Goal: Transaction & Acquisition: Download file/media

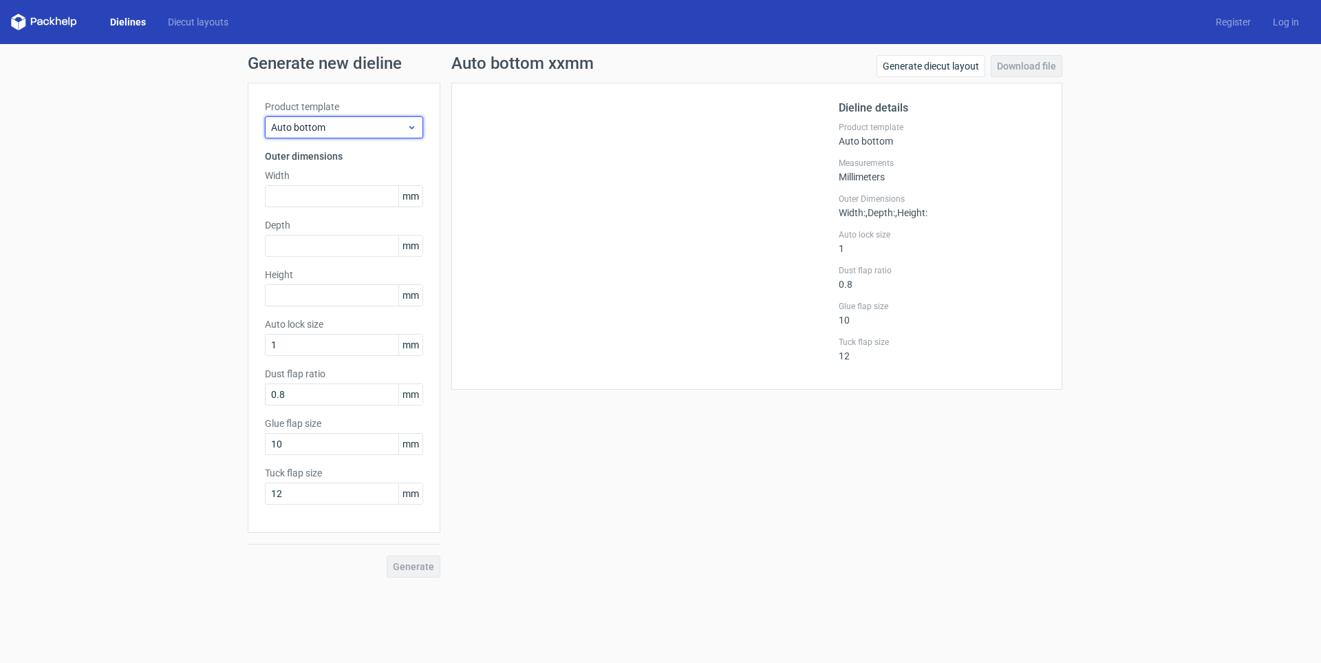
click at [333, 128] on span "Auto bottom" at bounding box center [339, 127] width 136 height 14
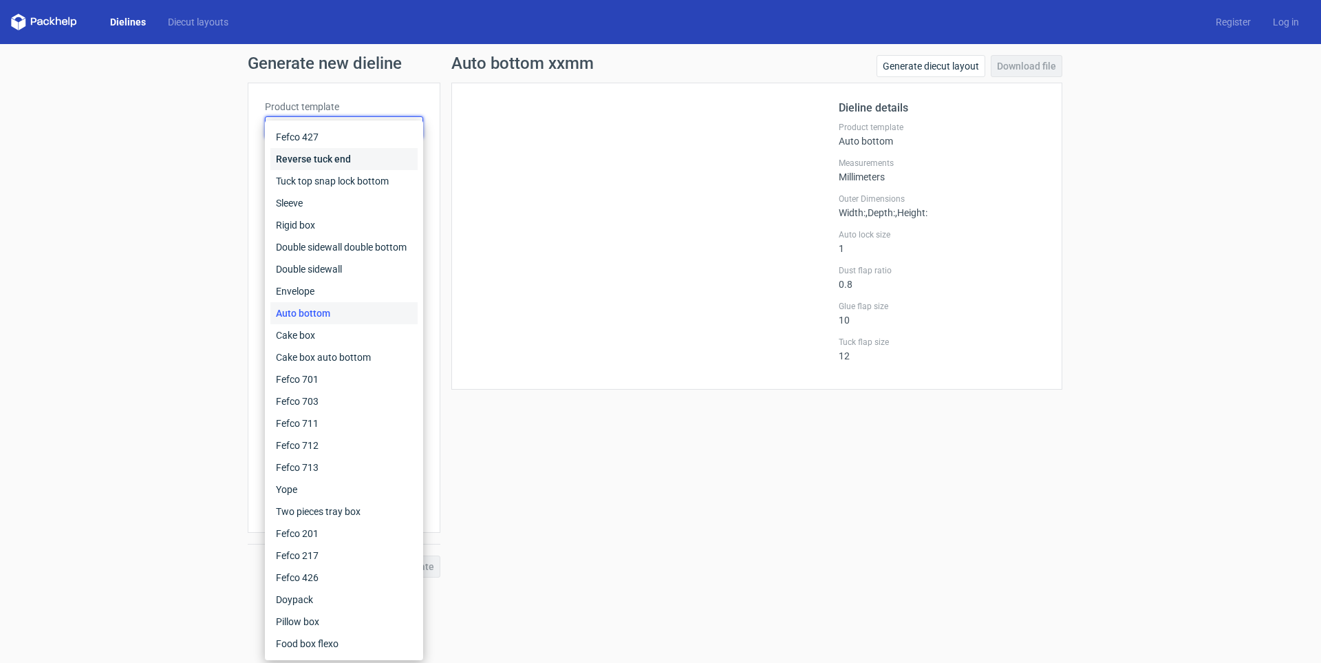
click at [329, 153] on div "Reverse tuck end" at bounding box center [343, 159] width 147 height 22
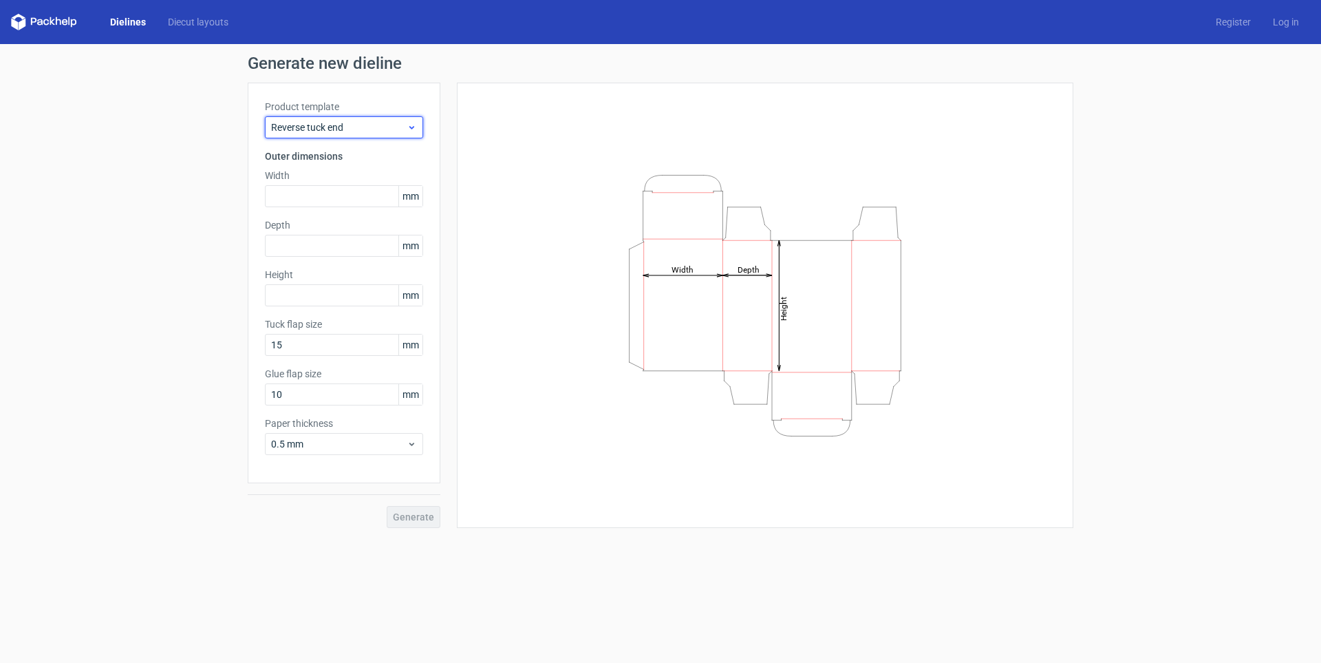
click at [339, 125] on span "Reverse tuck end" at bounding box center [339, 127] width 136 height 14
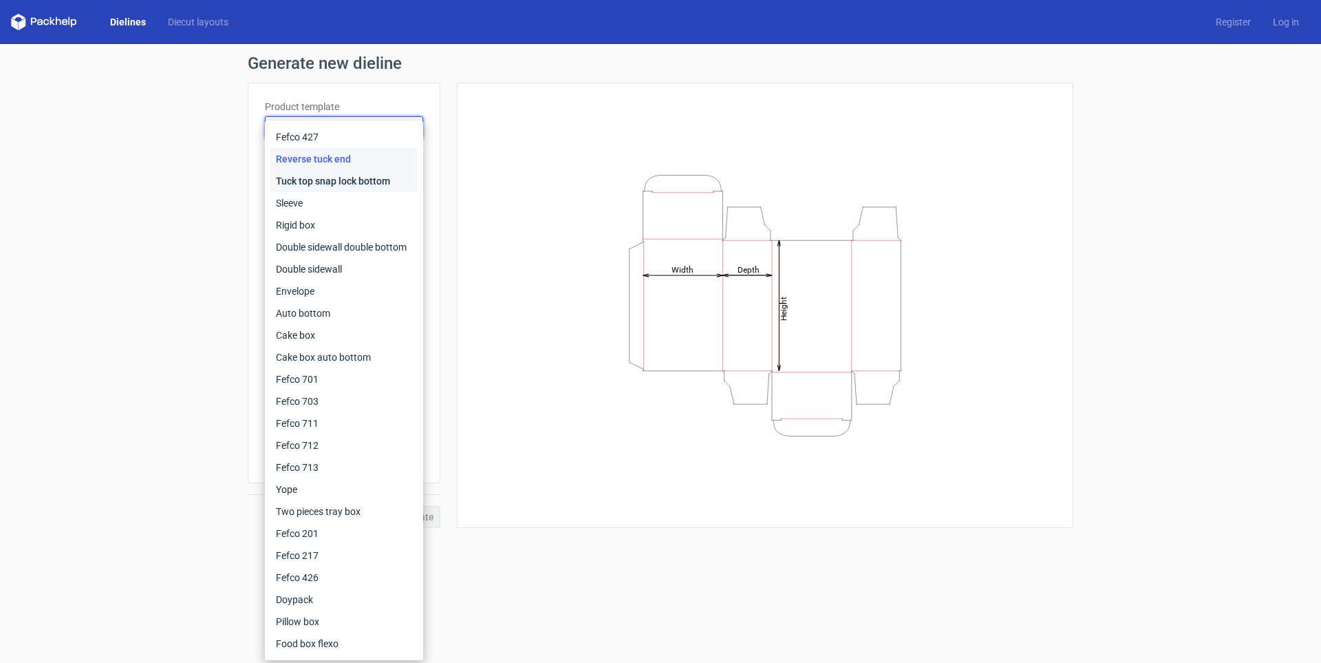
click at [339, 176] on div "Tuck top snap lock bottom" at bounding box center [343, 181] width 147 height 22
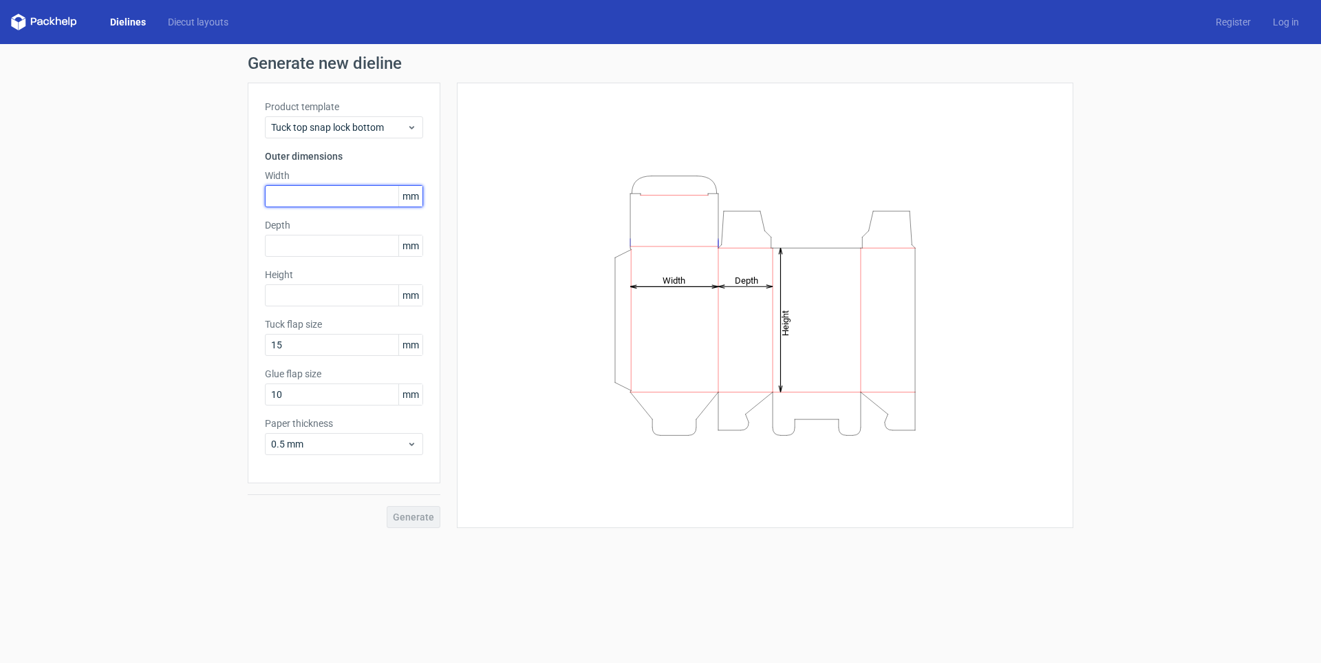
click at [292, 191] on input "text" at bounding box center [344, 196] width 158 height 22
type input "110"
click at [290, 244] on input "text" at bounding box center [344, 246] width 158 height 22
type input "100"
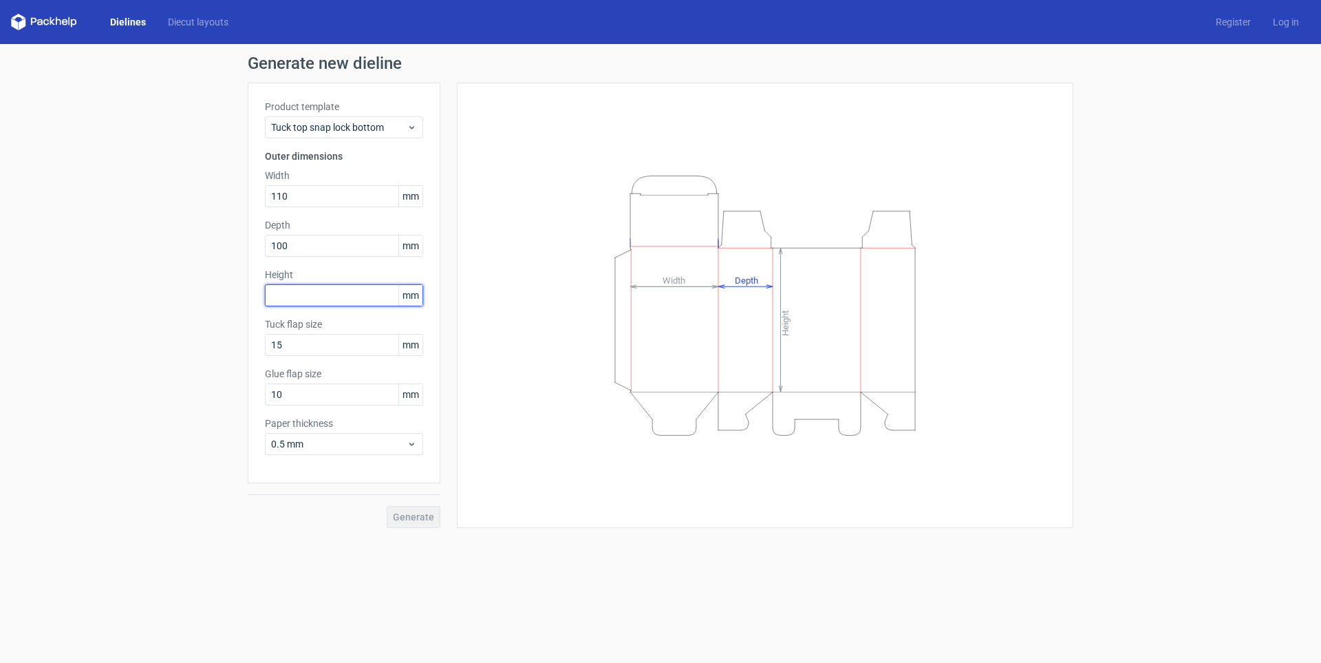
click at [275, 292] on input "text" at bounding box center [344, 295] width 158 height 22
type input "118"
drag, startPoint x: 288, startPoint y: 344, endPoint x: 246, endPoint y: 333, distance: 44.1
click at [246, 333] on div "Generate new dieline Product template Tuck top snap lock bottom Outer dimension…" at bounding box center [660, 291] width 1321 height 495
type input "20"
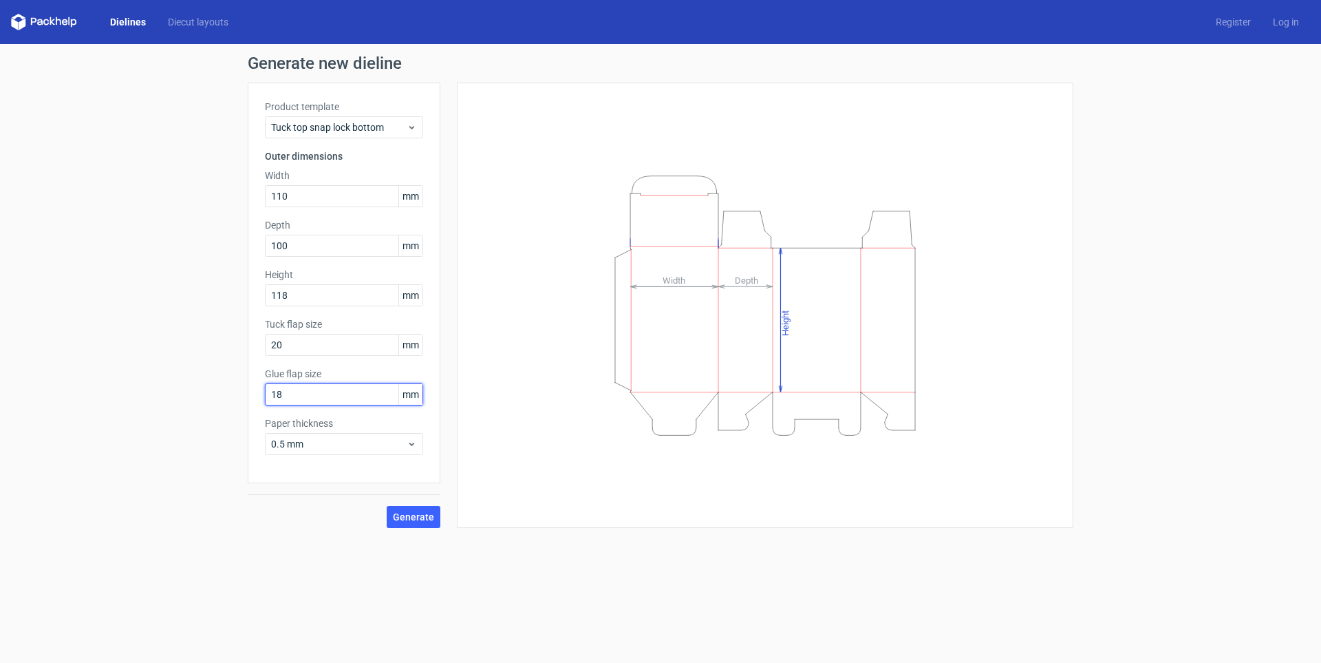
type input "18"
click at [420, 518] on span "Generate" at bounding box center [413, 517] width 41 height 10
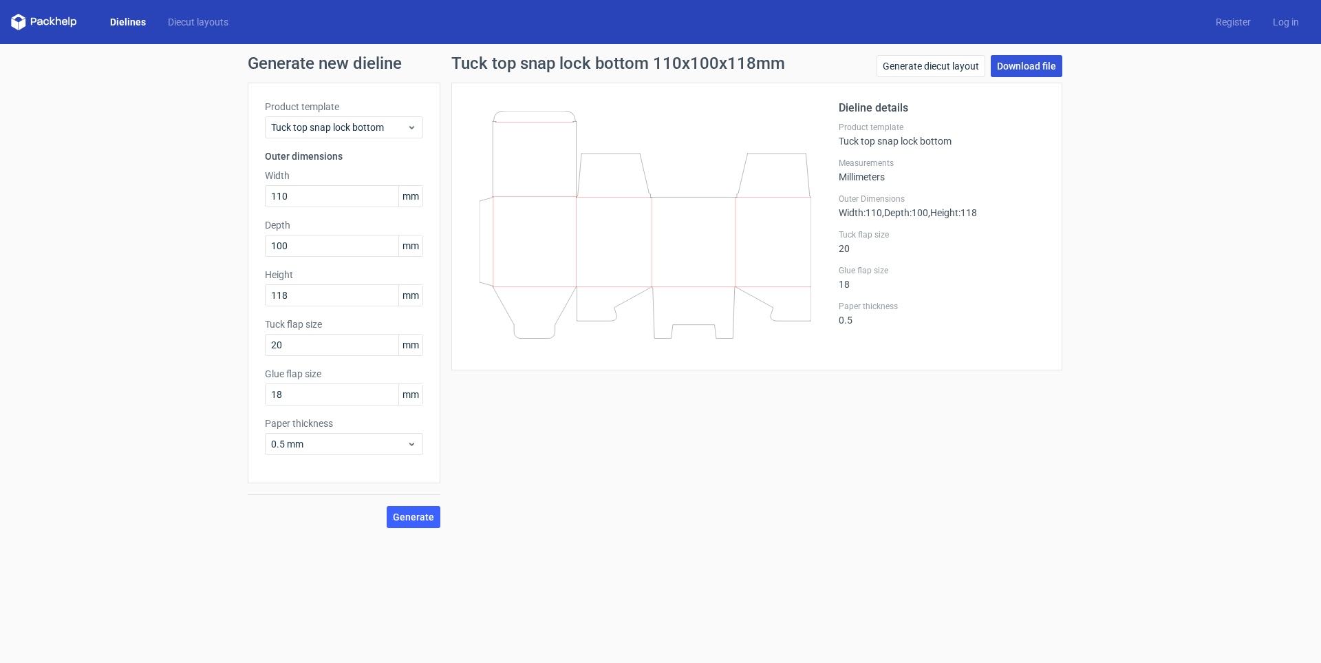
click at [1026, 63] on link "Download file" at bounding box center [1027, 66] width 72 height 22
drag, startPoint x: 301, startPoint y: 247, endPoint x: 132, endPoint y: 191, distance: 178.5
click at [132, 210] on div "Generate new dieline Product template Tuck top snap lock bottom Outer dimension…" at bounding box center [660, 291] width 1321 height 495
type input "110"
click at [423, 510] on button "Generate" at bounding box center [414, 517] width 54 height 22
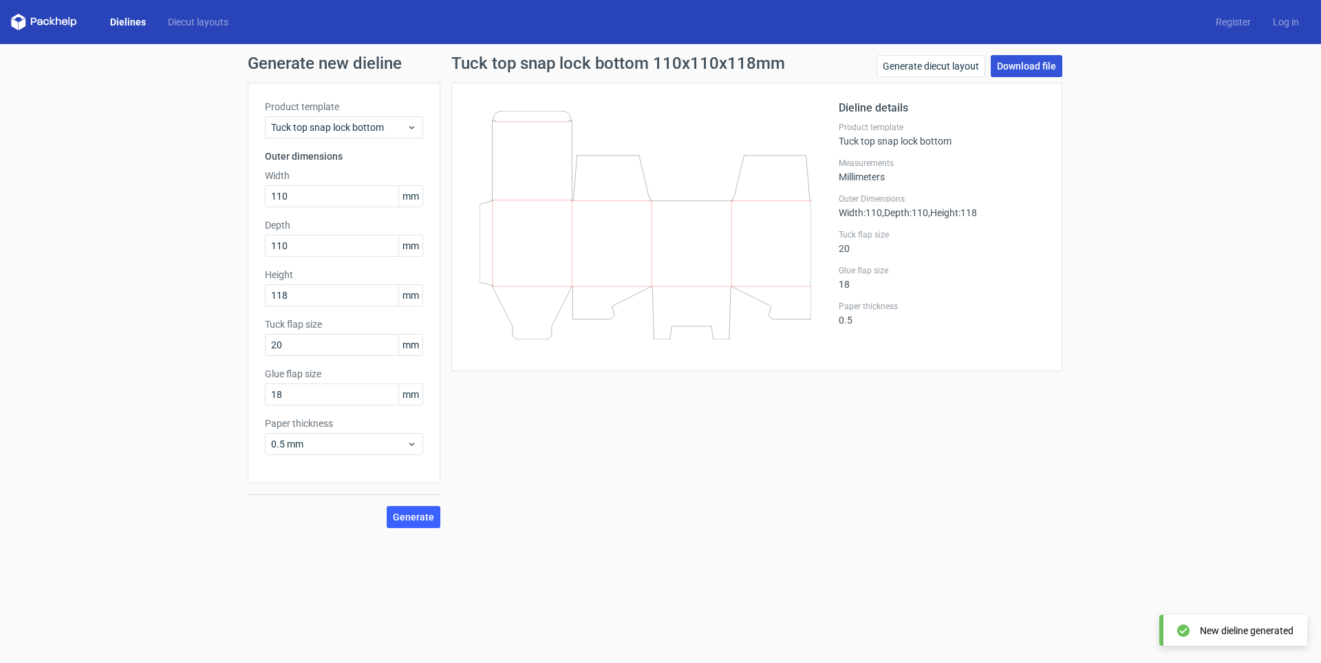
click at [1014, 63] on link "Download file" at bounding box center [1027, 66] width 72 height 22
